Goal: Find specific page/section: Find specific page/section

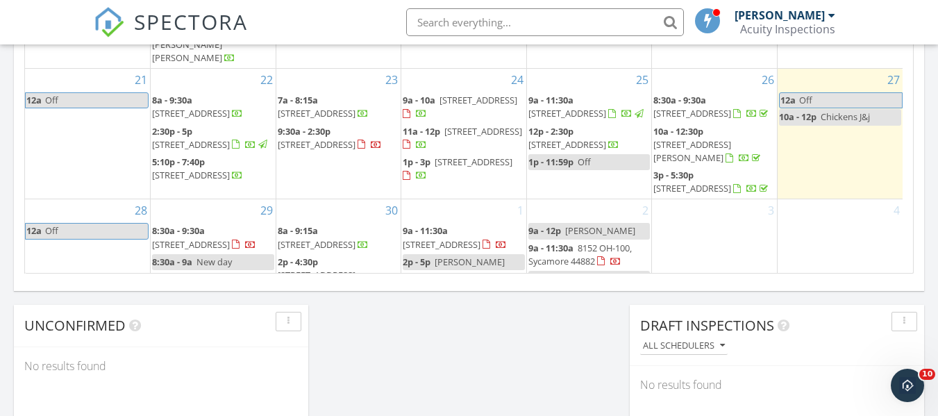
scroll to position [143, 0]
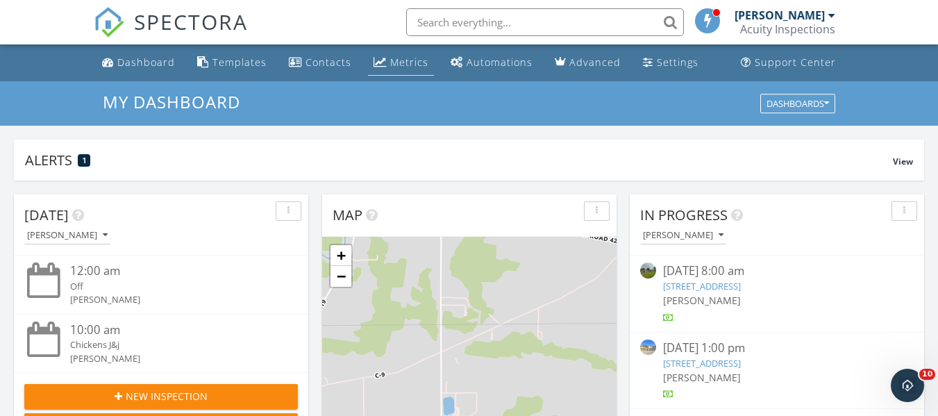
click at [410, 65] on div "Metrics" at bounding box center [409, 62] width 38 height 13
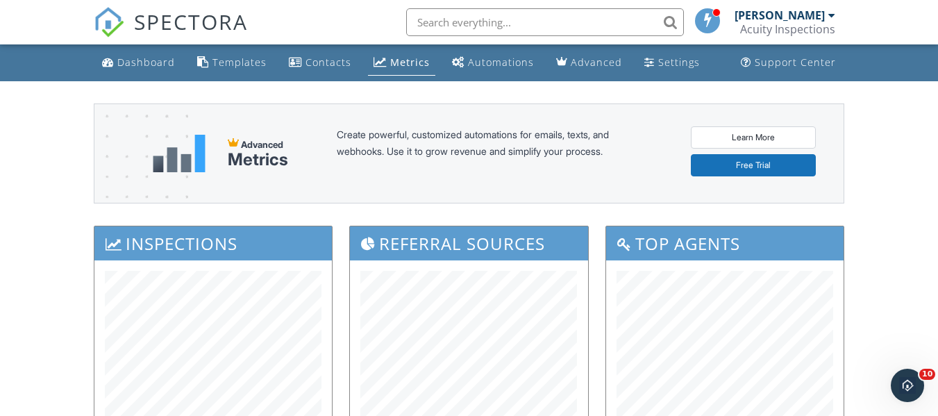
click at [122, 20] on img at bounding box center [109, 22] width 31 height 31
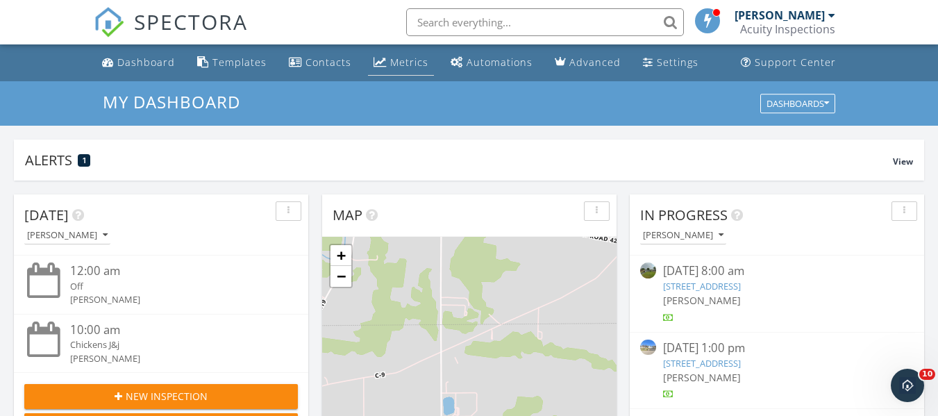
click at [395, 65] on div "Metrics" at bounding box center [409, 62] width 38 height 13
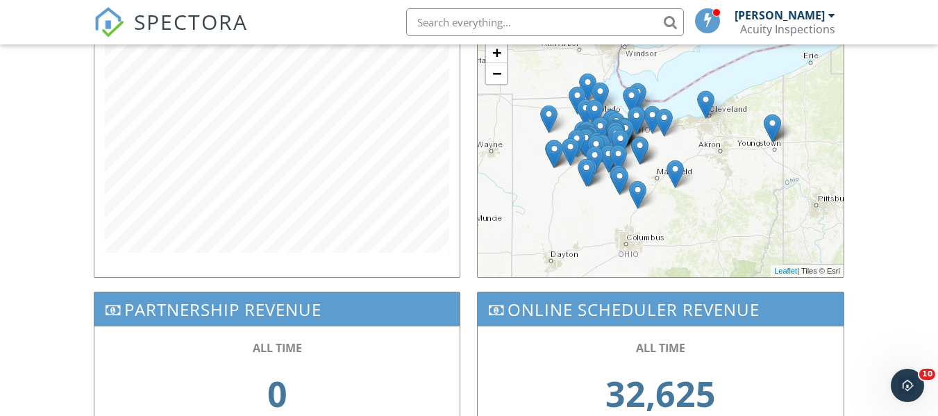
scroll to position [520, 0]
click at [849, 282] on div "Inspection Locations + − Leaflet | Tiles © Esri" at bounding box center [660, 144] width 383 height 292
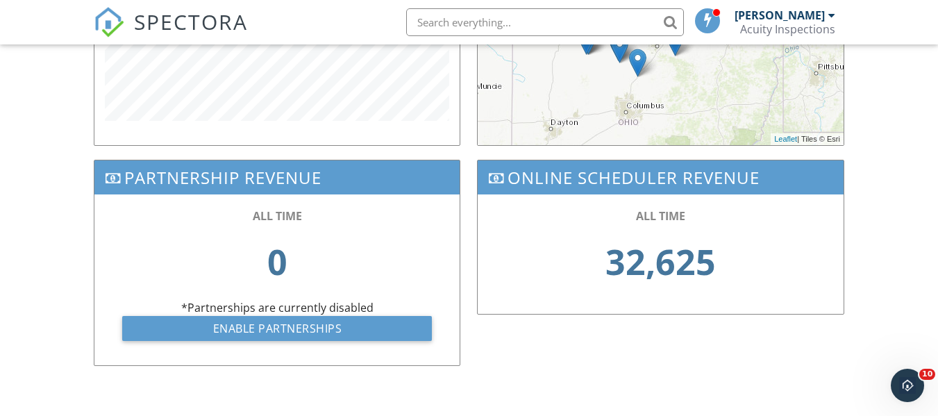
scroll to position [651, 0]
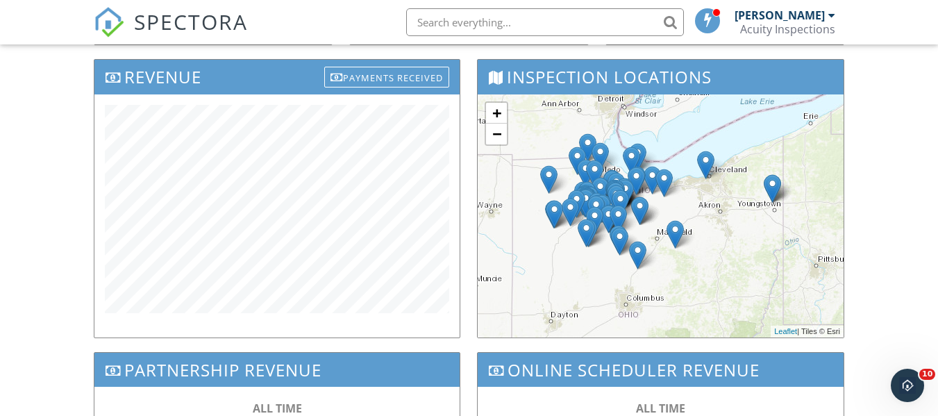
scroll to position [458, 0]
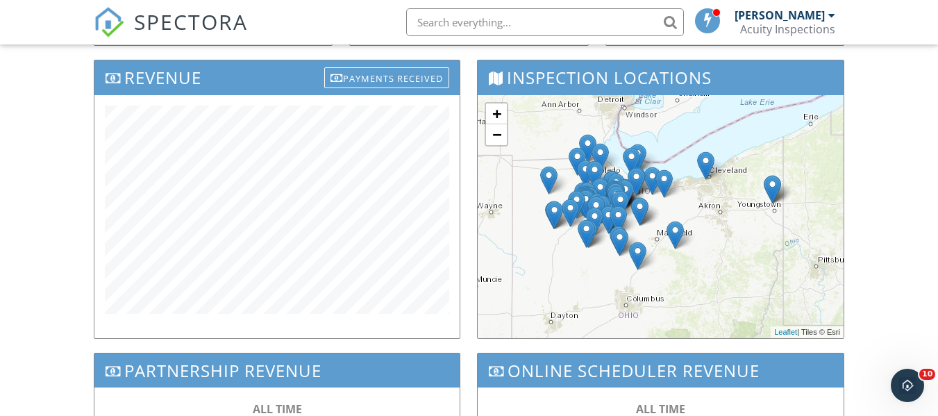
click at [463, 234] on div "Revenue Payments Received" at bounding box center [276, 206] width 383 height 292
